Goal: Transaction & Acquisition: Purchase product/service

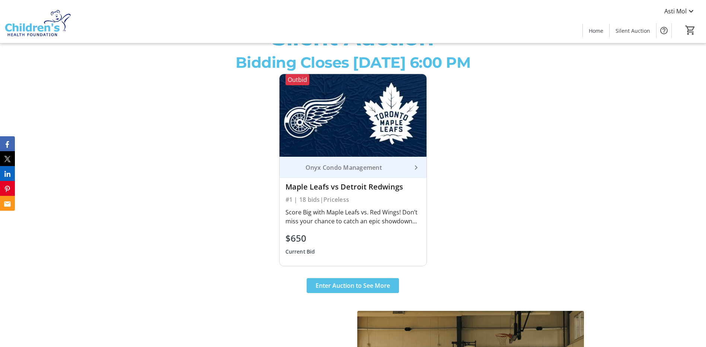
scroll to position [335, 0]
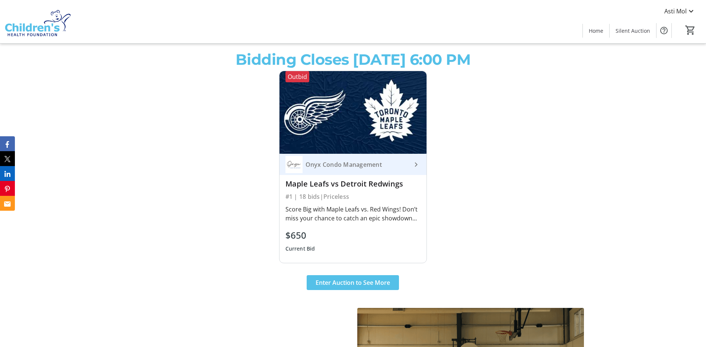
click at [399, 220] on div "Score Big with Maple Leafs vs. Red Wings! Don’t miss your chance to catch an ep…" at bounding box center [354, 214] width 136 height 18
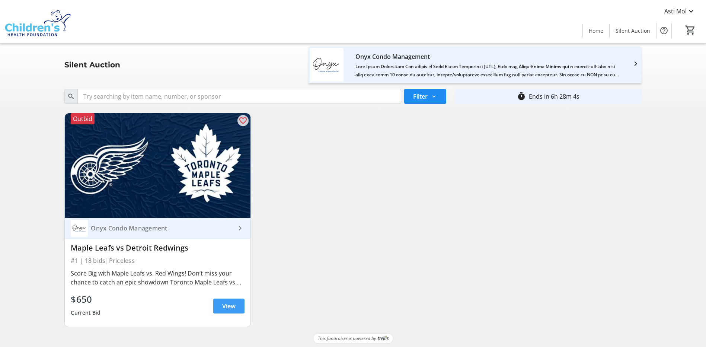
click at [227, 306] on span "View" at bounding box center [228, 306] width 13 height 9
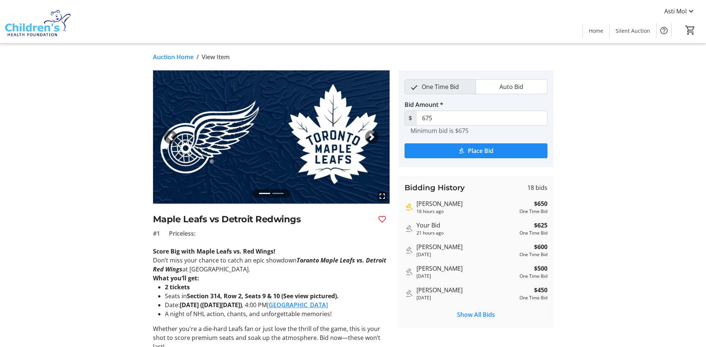
click at [371, 133] on span "button" at bounding box center [371, 136] width 7 height 7
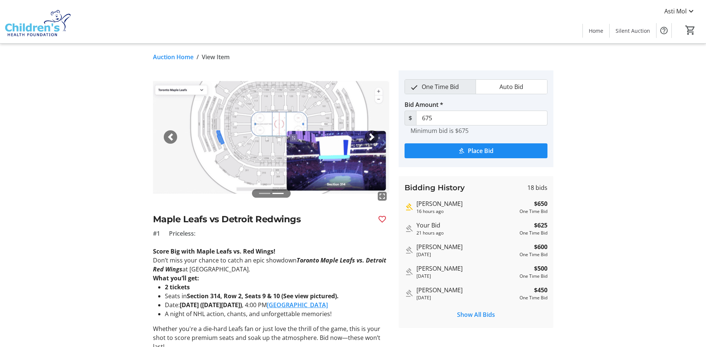
click at [371, 133] on span "button" at bounding box center [371, 136] width 7 height 7
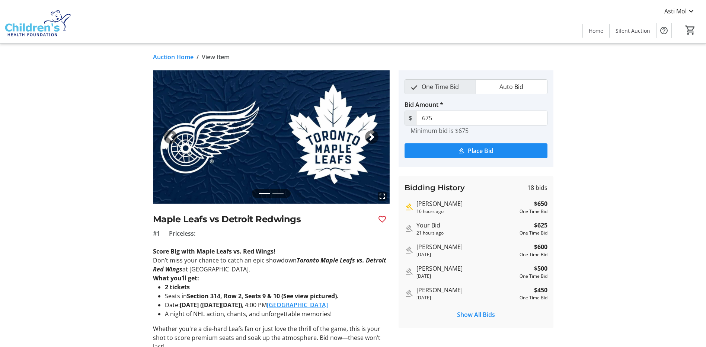
click at [371, 133] on span "button" at bounding box center [371, 136] width 7 height 7
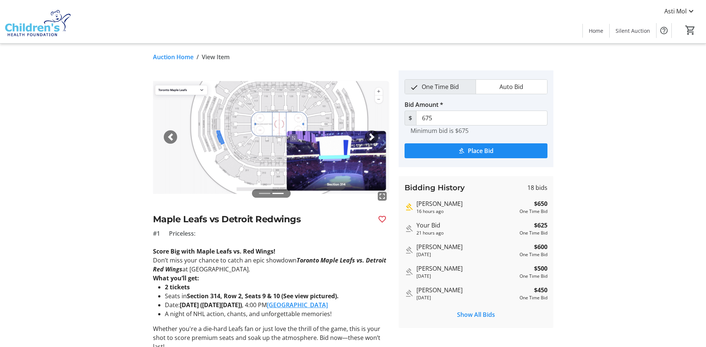
click at [327, 156] on img at bounding box center [271, 136] width 237 height 133
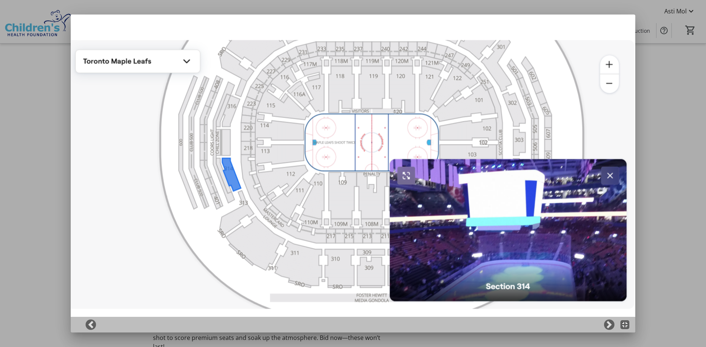
click at [681, 209] on div at bounding box center [353, 173] width 706 height 347
